Goal: Task Accomplishment & Management: Use online tool/utility

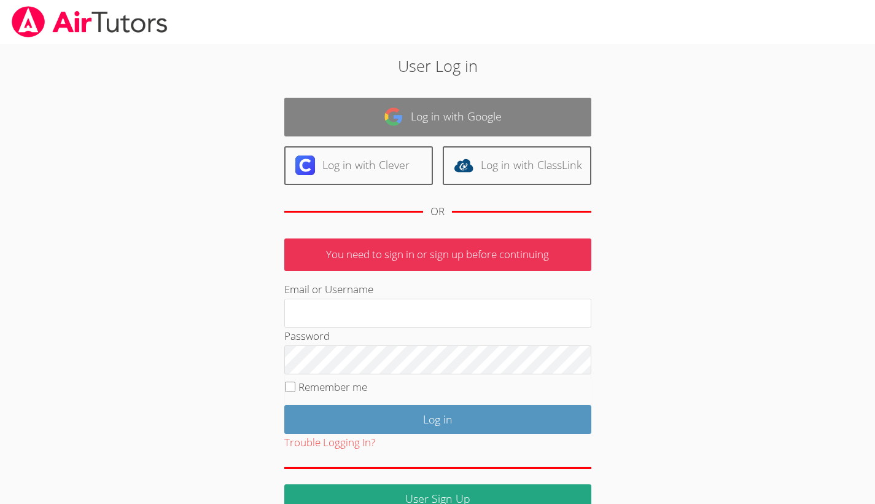
click at [466, 109] on link "Log in with Google" at bounding box center [437, 117] width 307 height 39
click at [463, 119] on link "Log in with Google" at bounding box center [437, 117] width 307 height 39
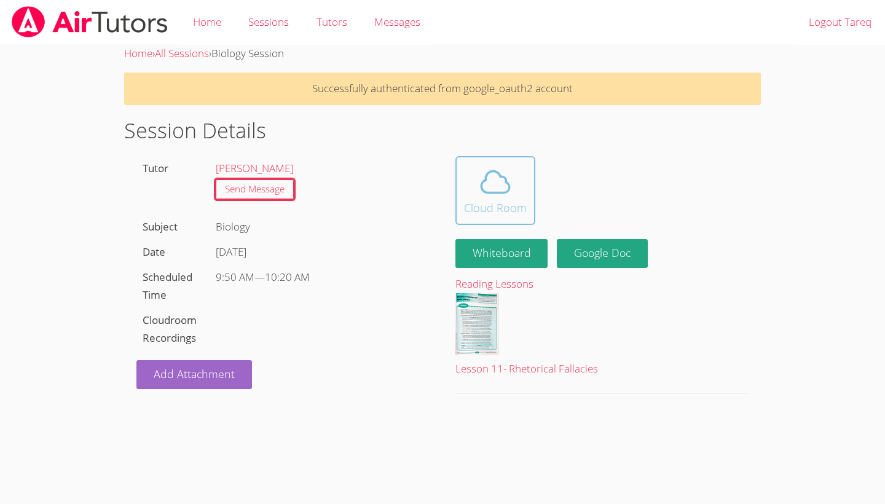
click at [498, 184] on icon at bounding box center [495, 182] width 34 height 34
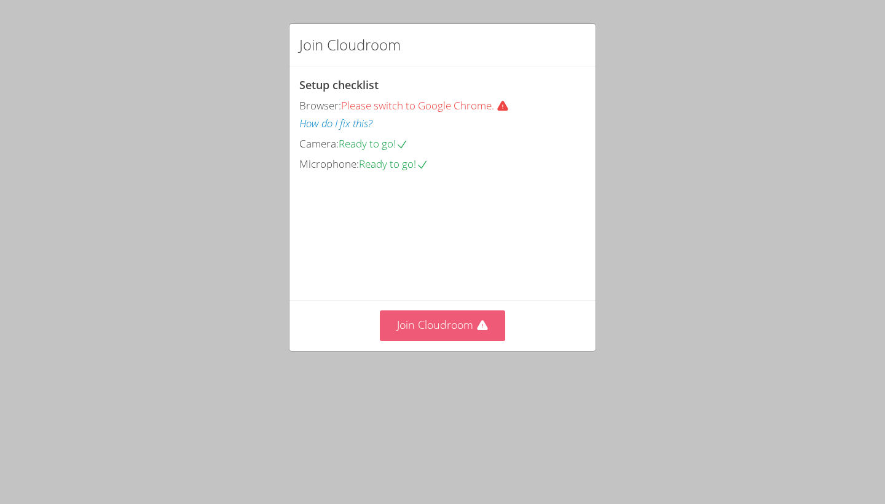
click at [445, 323] on button "Join Cloudroom" at bounding box center [443, 325] width 126 height 30
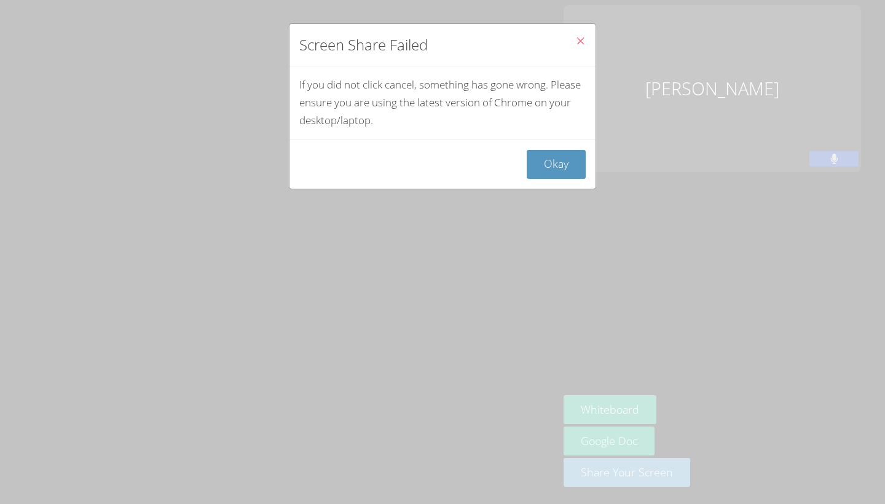
click at [547, 162] on button "Okay" at bounding box center [555, 164] width 59 height 29
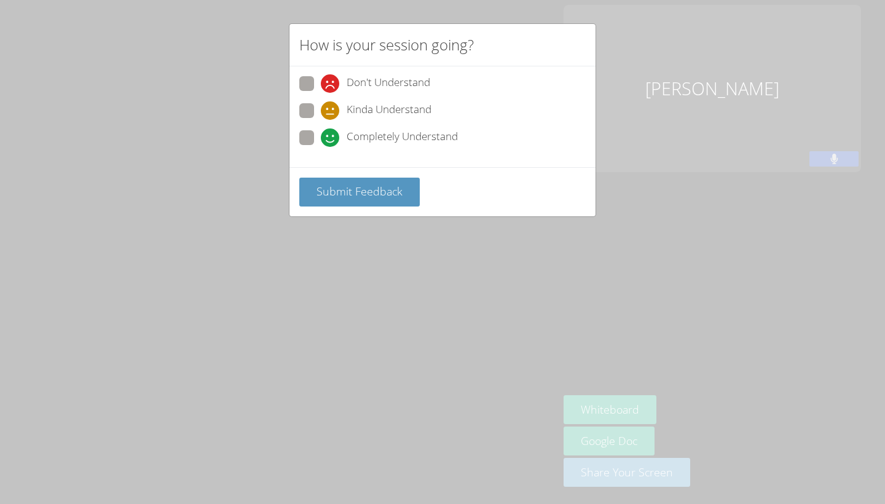
click at [373, 138] on span "Completely Understand" at bounding box center [401, 137] width 111 height 18
click at [331, 138] on input "Completely Understand" at bounding box center [326, 135] width 10 height 10
radio input "true"
click at [365, 186] on span "Submit Feedback" at bounding box center [359, 191] width 86 height 15
